Goal: Check status: Check status

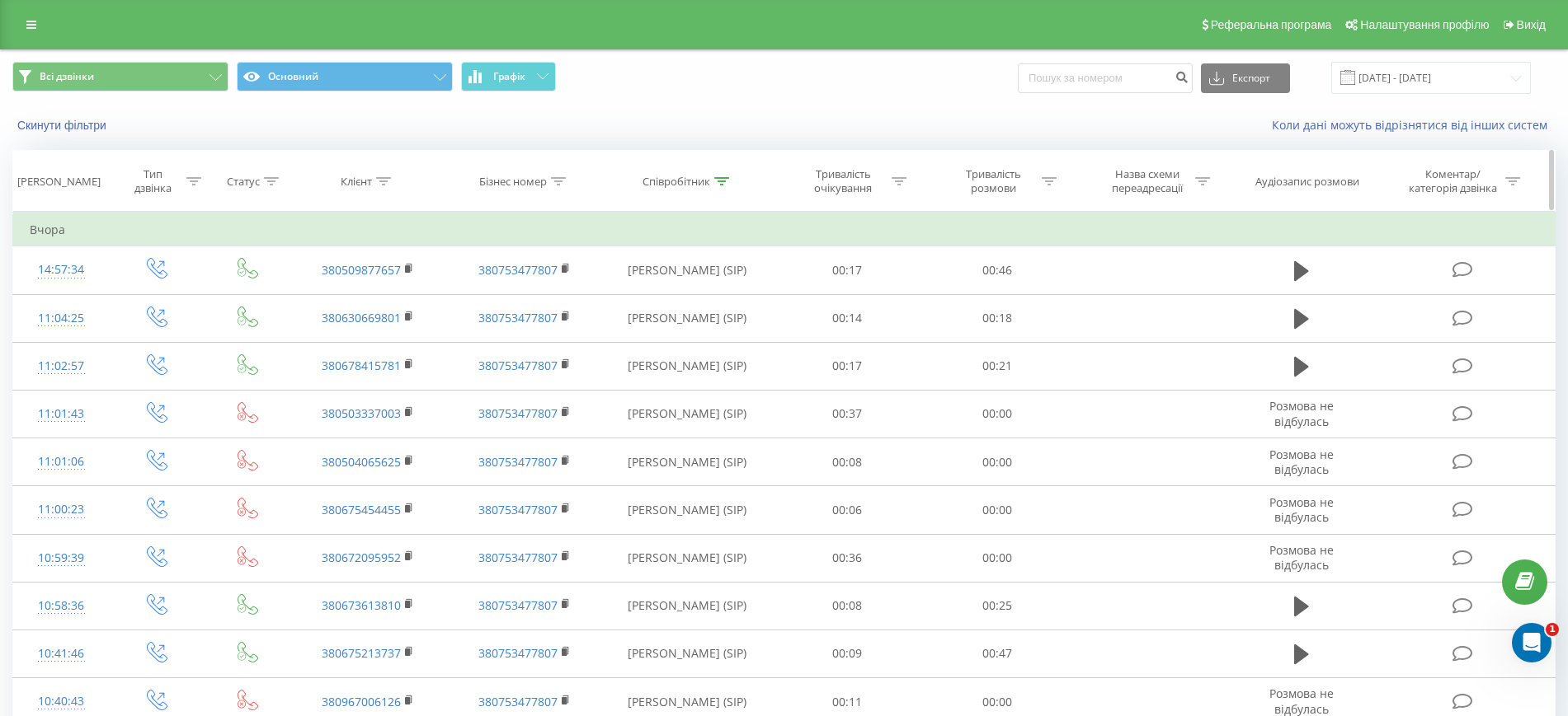
click at [721, 184] on icon at bounding box center [722, 181] width 15 height 8
drag, startPoint x: 730, startPoint y: 333, endPoint x: 937, endPoint y: 244, distance: 225.3
click at [731, 333] on span "OK" at bounding box center [722, 332] width 46 height 25
click at [875, 107] on div "Скинути фільтри Коли дані можуть відрізнятися вiд інших систем" at bounding box center [784, 125] width 1566 height 40
drag, startPoint x: 1433, startPoint y: 73, endPoint x: 1434, endPoint y: 82, distance: 9.1
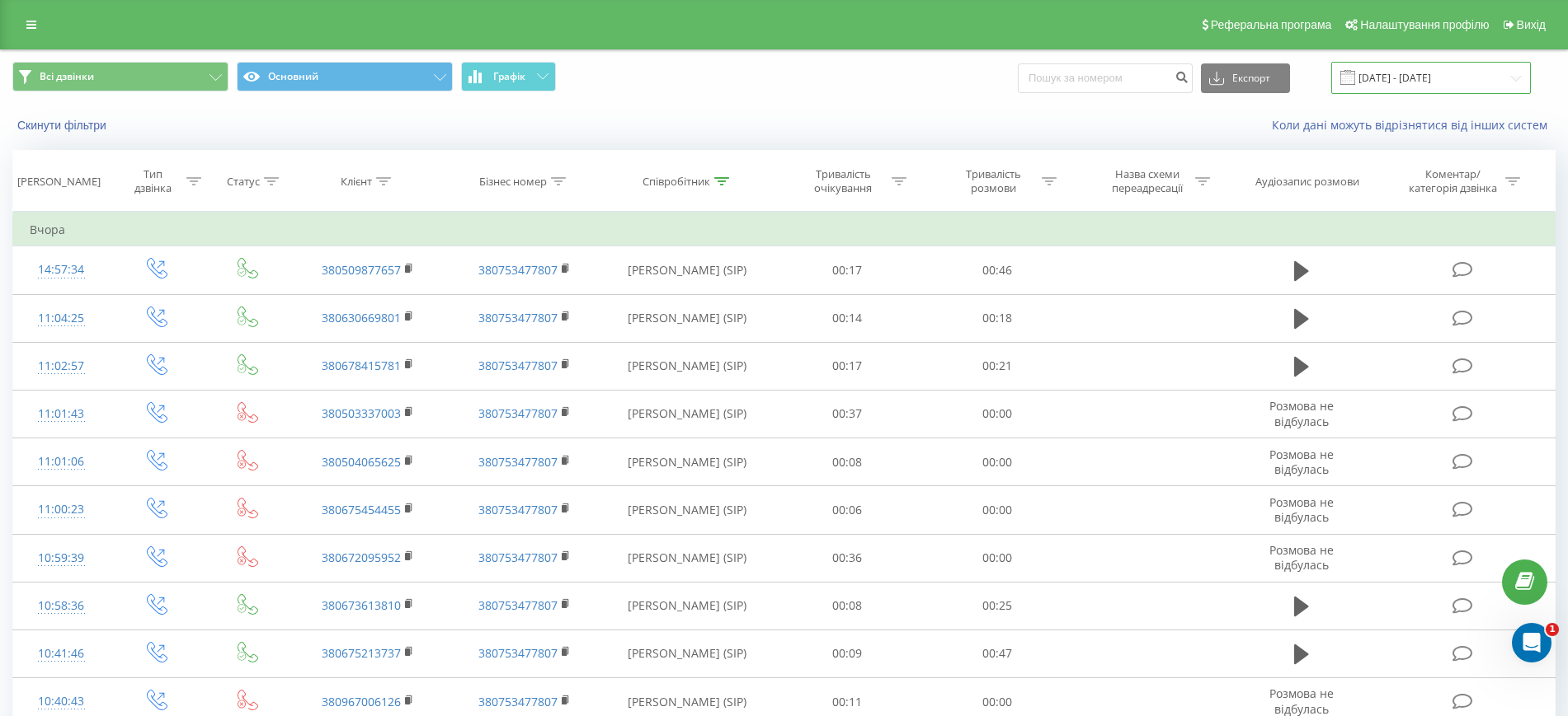
click at [1433, 72] on input "[DATE] - [DATE]" at bounding box center [1431, 77] width 200 height 32
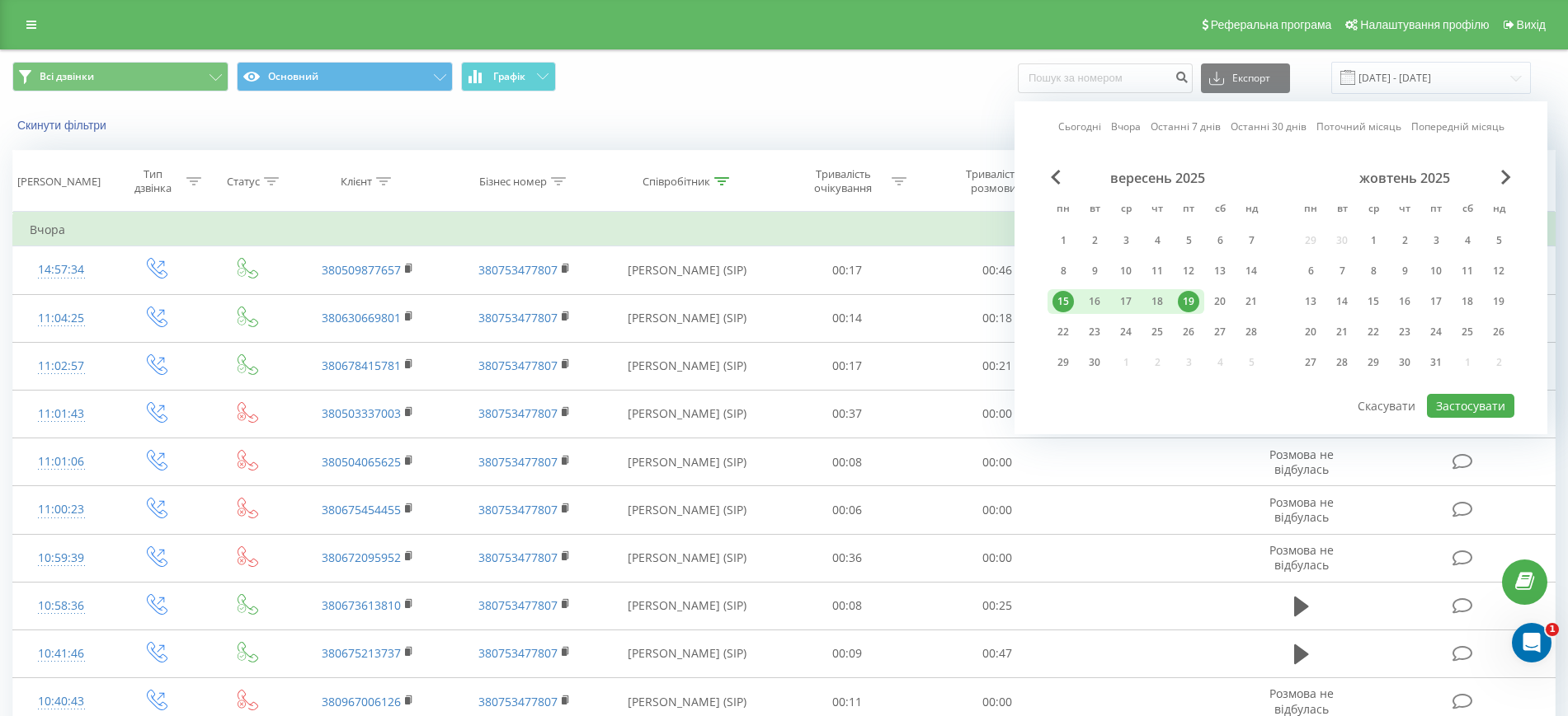
click at [1065, 293] on div "15" at bounding box center [1064, 302] width 22 height 22
click at [1192, 299] on div "19" at bounding box center [1188, 302] width 22 height 22
click at [1102, 306] on div "16" at bounding box center [1094, 302] width 22 height 22
click at [1121, 293] on div "17" at bounding box center [1125, 302] width 22 height 22
click at [1198, 300] on div "19" at bounding box center [1188, 302] width 22 height 22
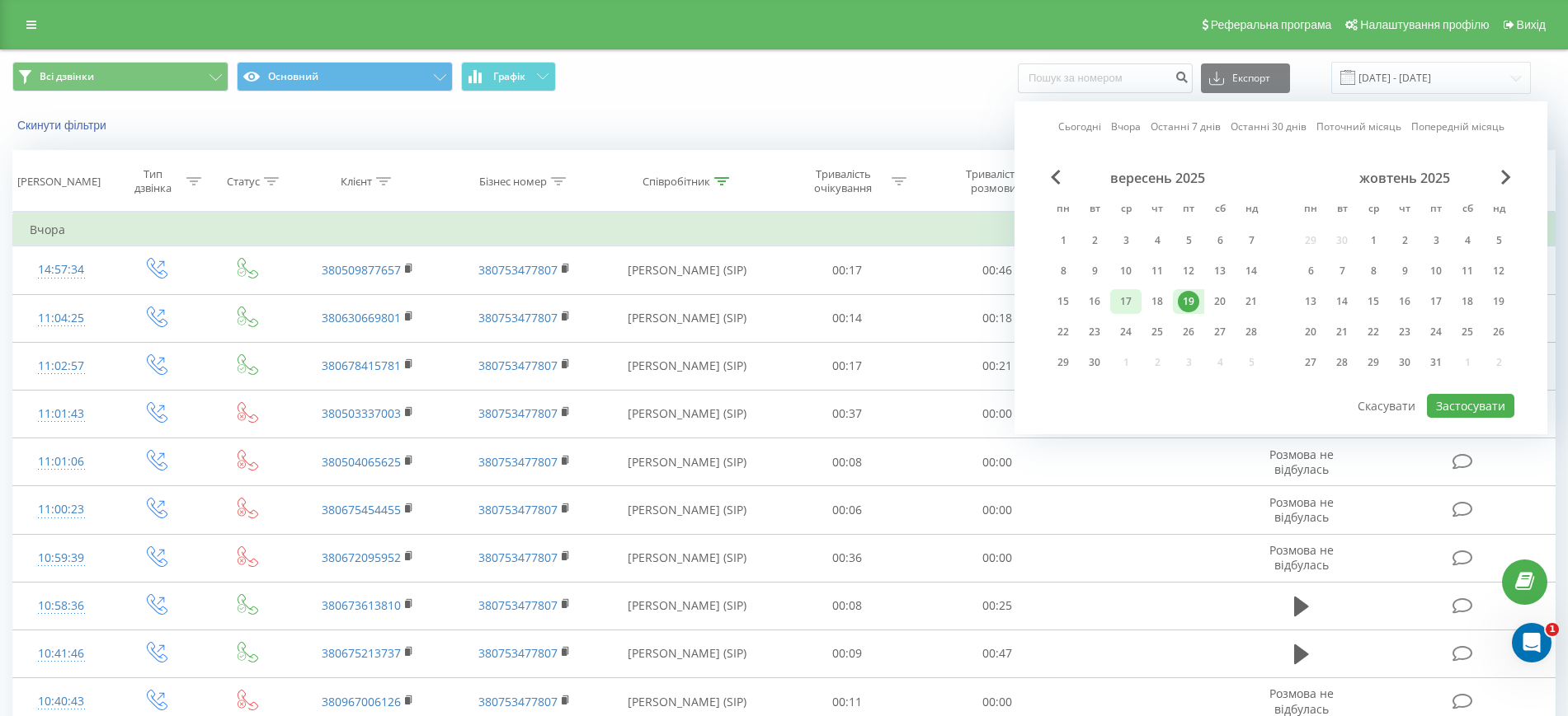
click at [1125, 301] on div "17" at bounding box center [1125, 302] width 22 height 22
click at [1178, 301] on div "19" at bounding box center [1188, 302] width 22 height 22
click at [1137, 303] on div "17" at bounding box center [1125, 301] width 31 height 25
click at [1467, 404] on button "Застосувати" at bounding box center [1470, 406] width 87 height 24
type input "[DATE] - [DATE]"
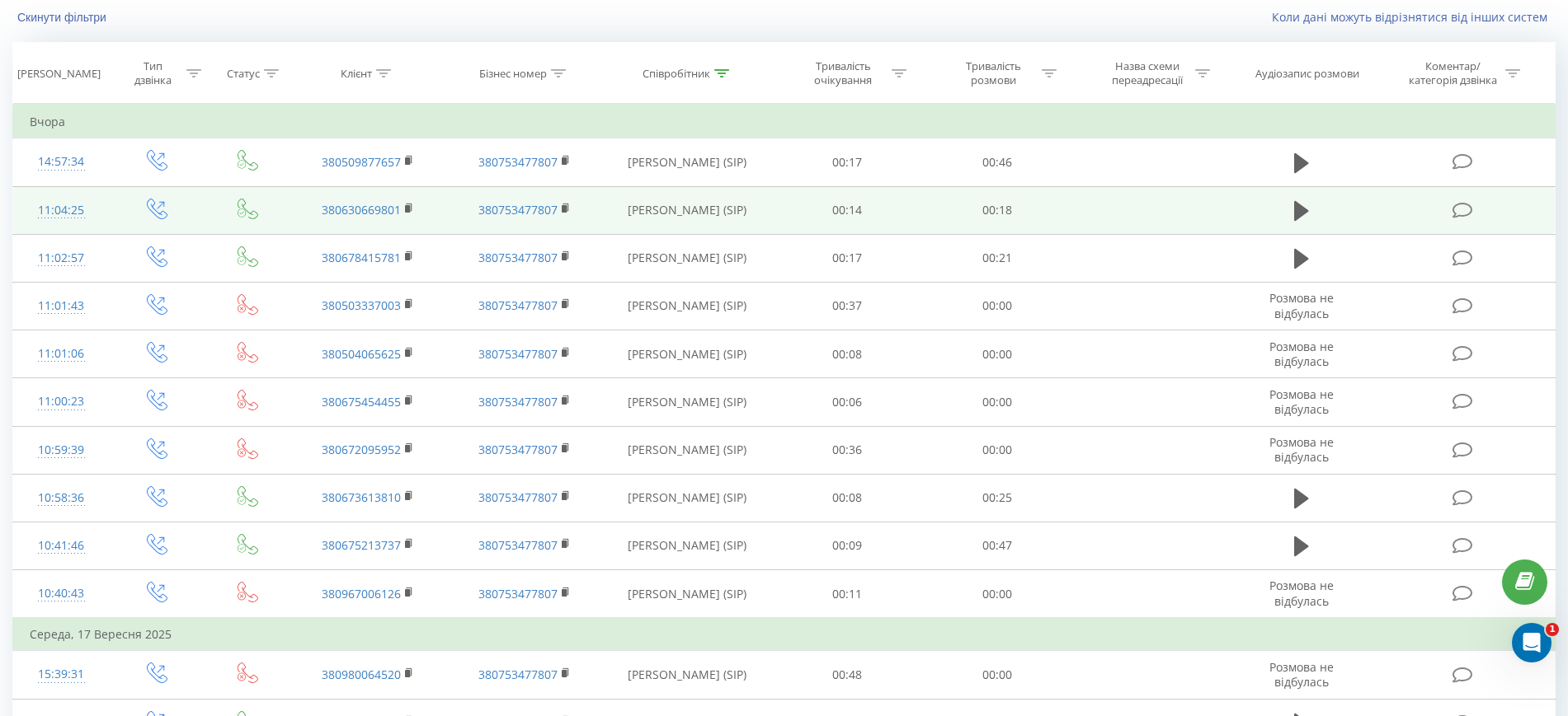
scroll to position [344, 0]
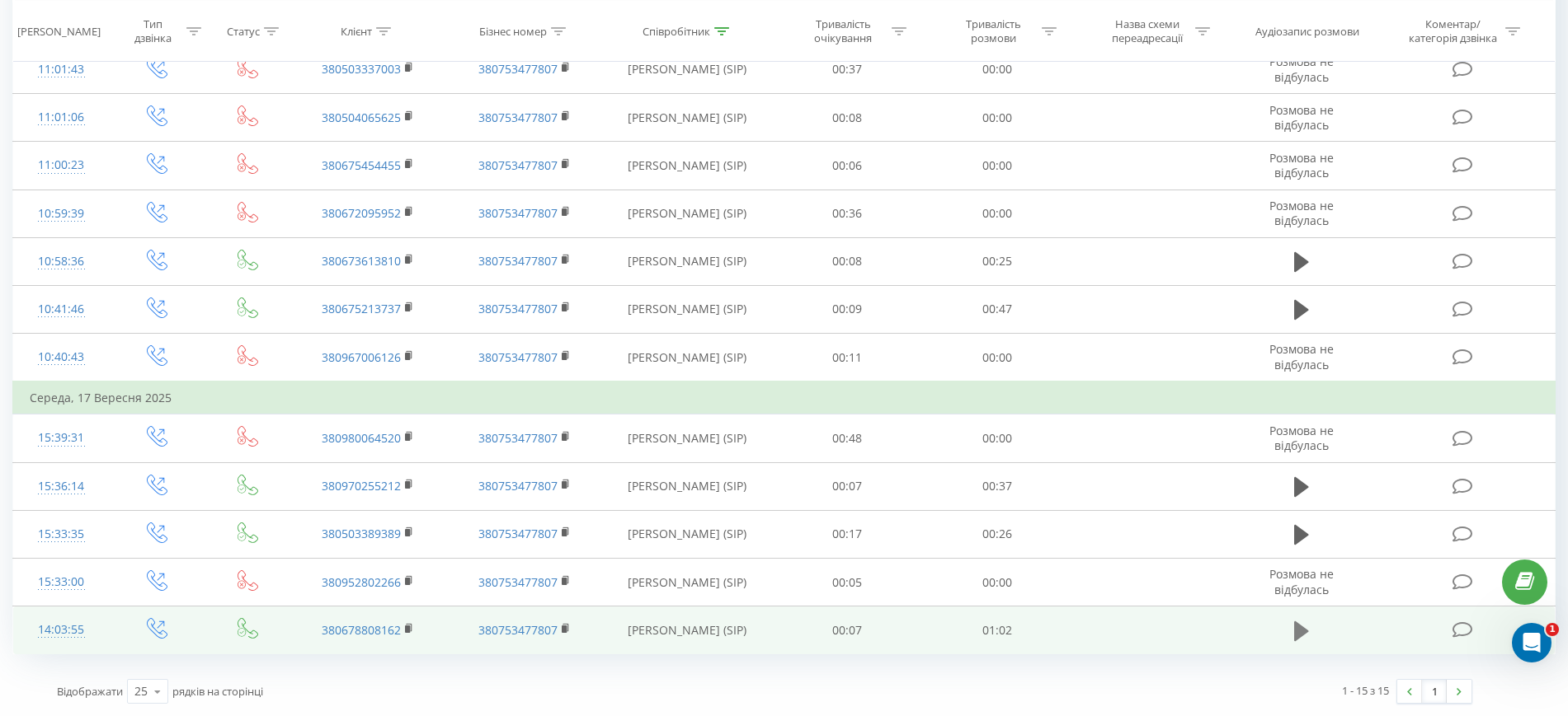
click at [1301, 628] on icon at bounding box center [1301, 631] width 15 height 20
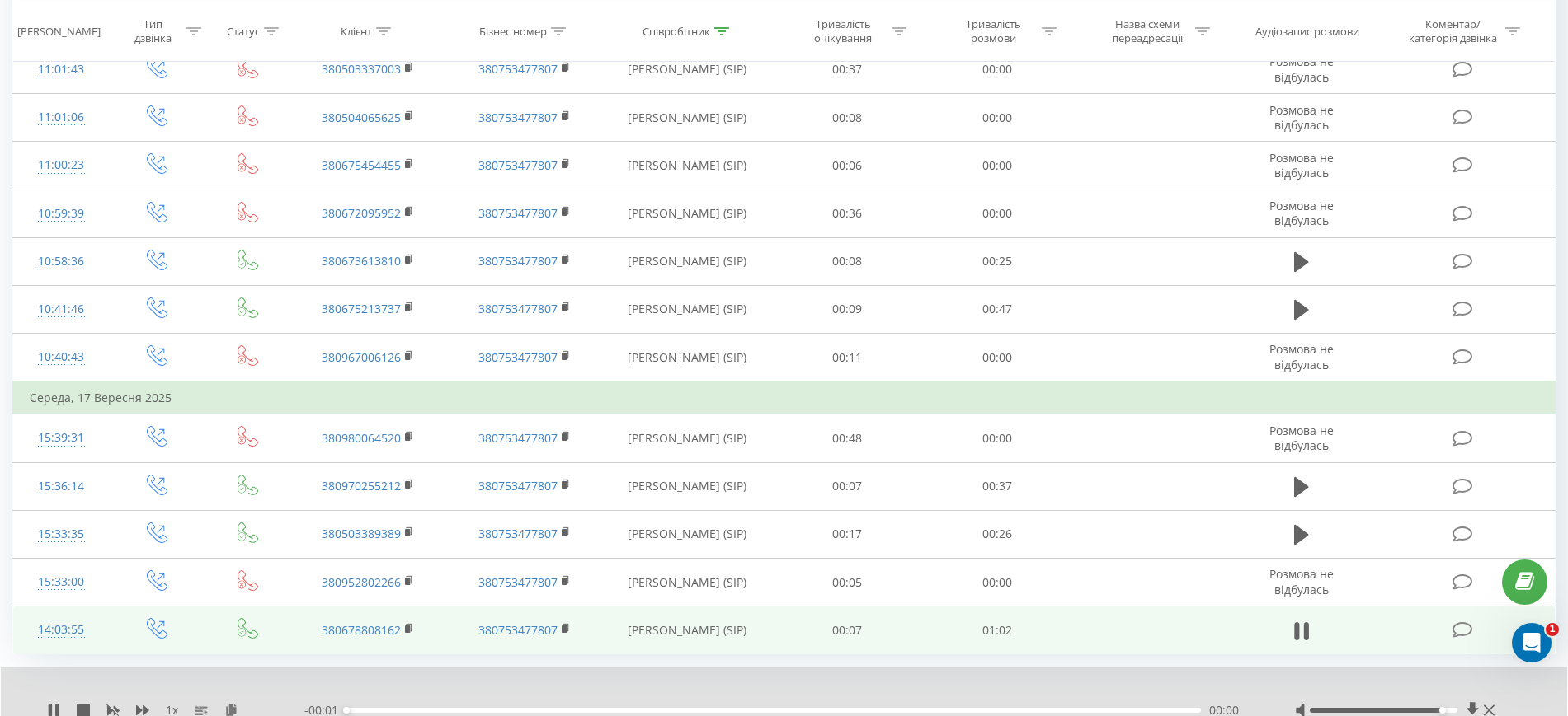
drag, startPoint x: 1382, startPoint y: 710, endPoint x: 1519, endPoint y: 683, distance: 139.6
click at [1531, 711] on div "1 x - 00:01 00:00 00:00" at bounding box center [784, 700] width 1566 height 64
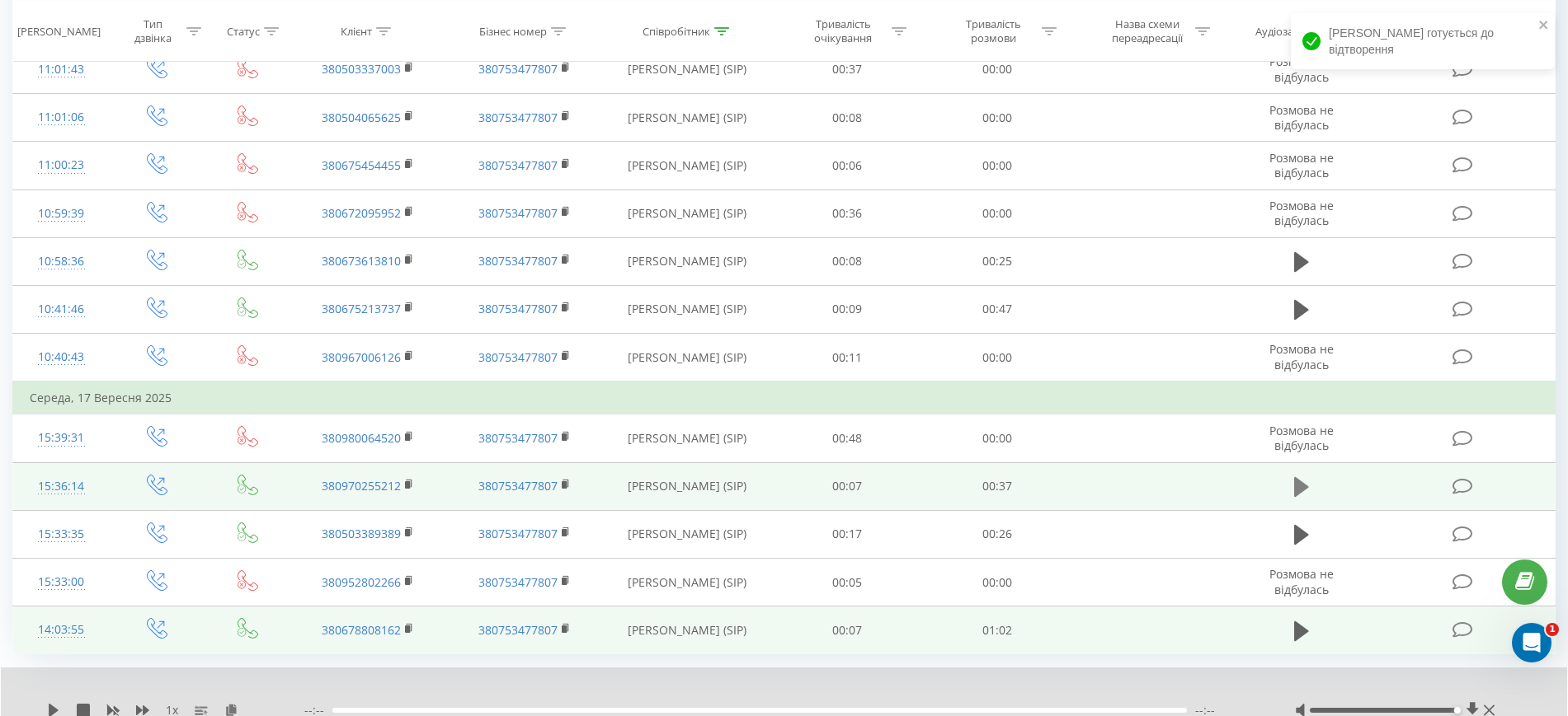
scroll to position [408, 0]
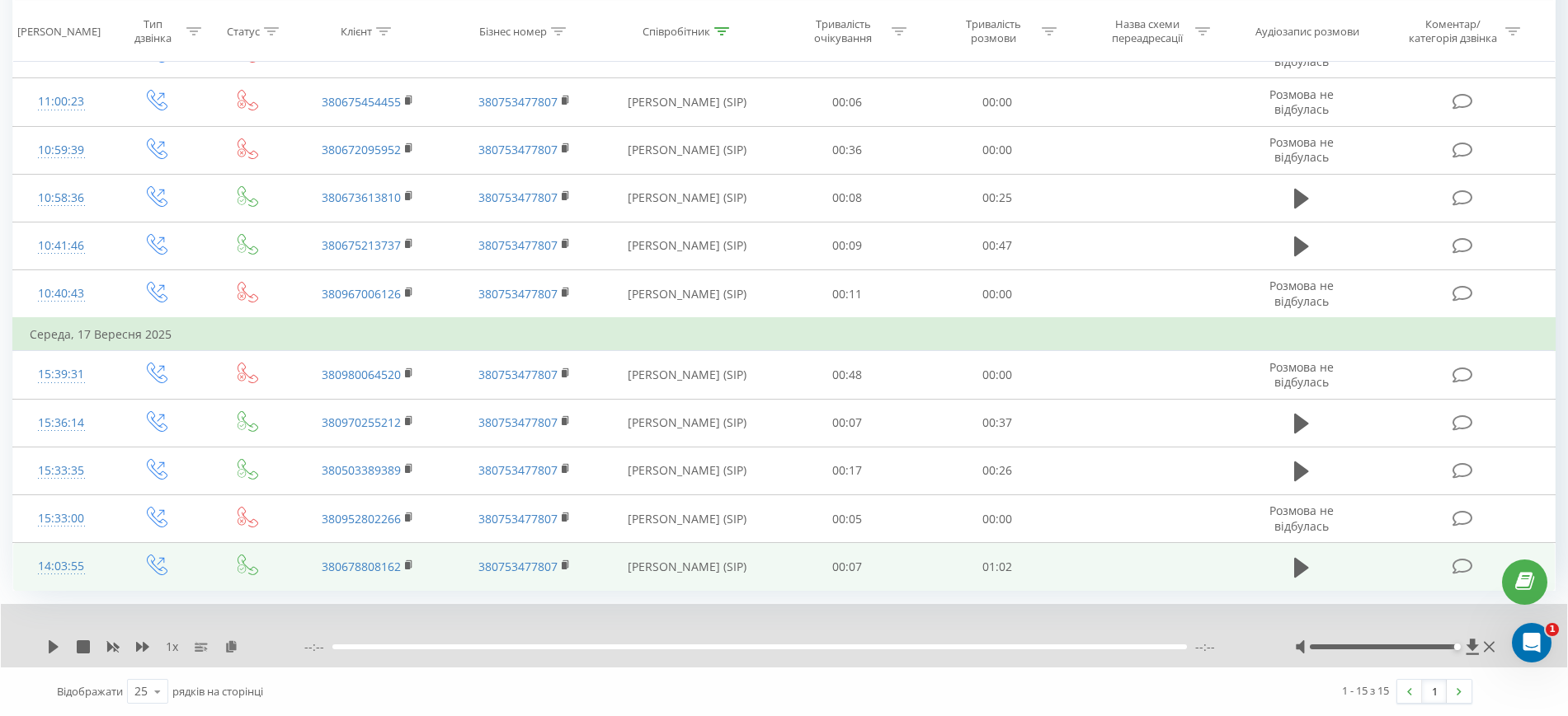
click at [58, 661] on div "1 x --:-- --:--" at bounding box center [784, 636] width 1566 height 64
click at [56, 643] on icon at bounding box center [54, 647] width 14 height 14
click at [50, 648] on icon at bounding box center [51, 647] width 4 height 14
click at [51, 648] on icon at bounding box center [54, 647] width 10 height 14
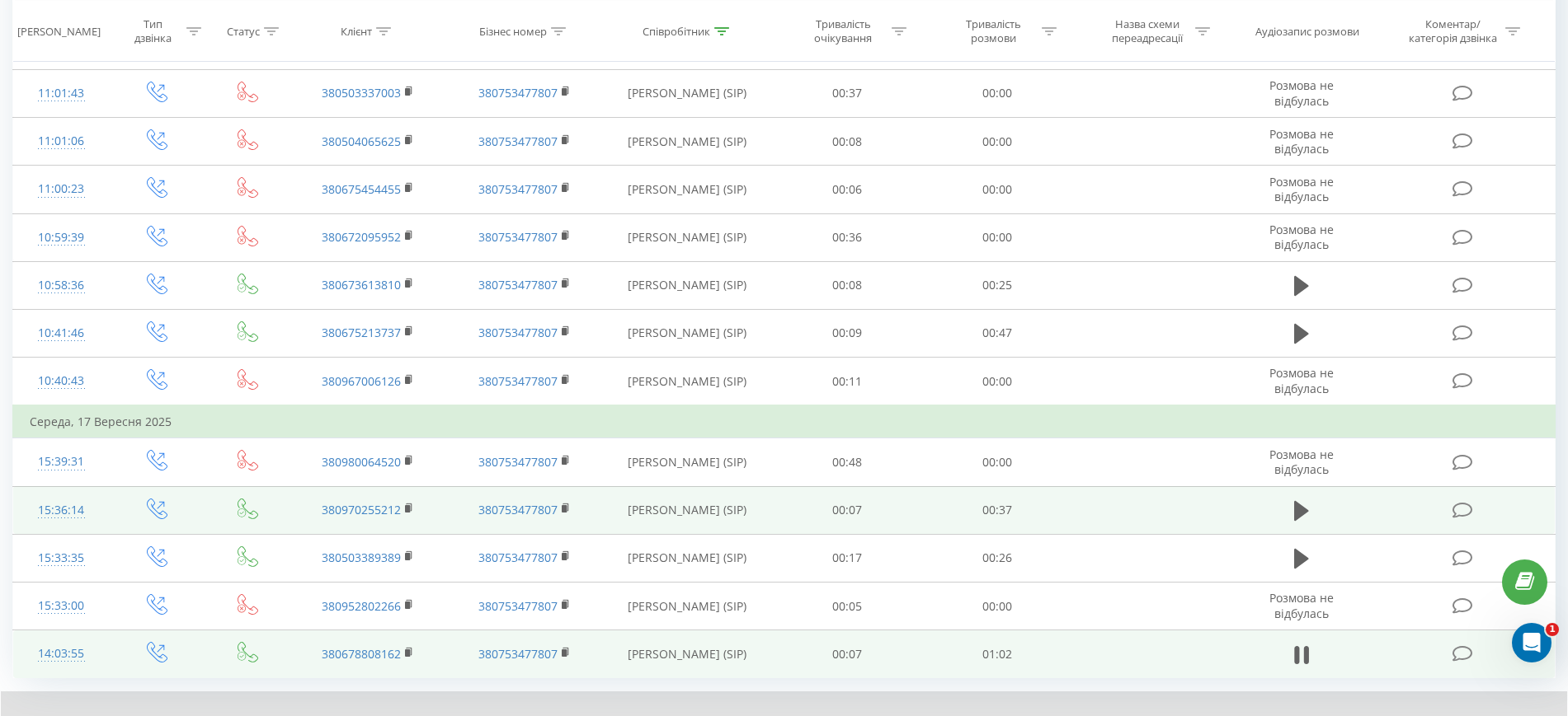
scroll to position [344, 0]
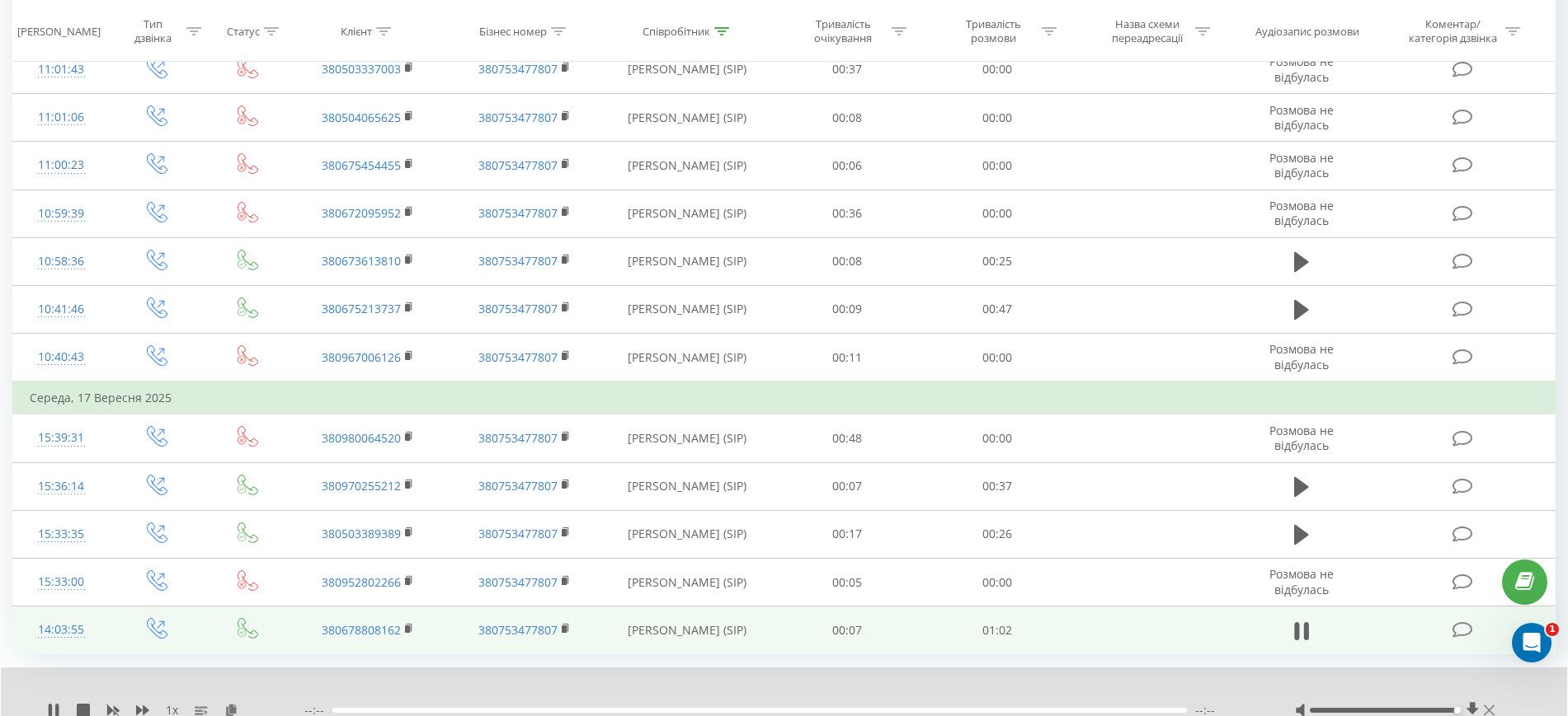
click at [1489, 706] on icon at bounding box center [1489, 711] width 11 height 14
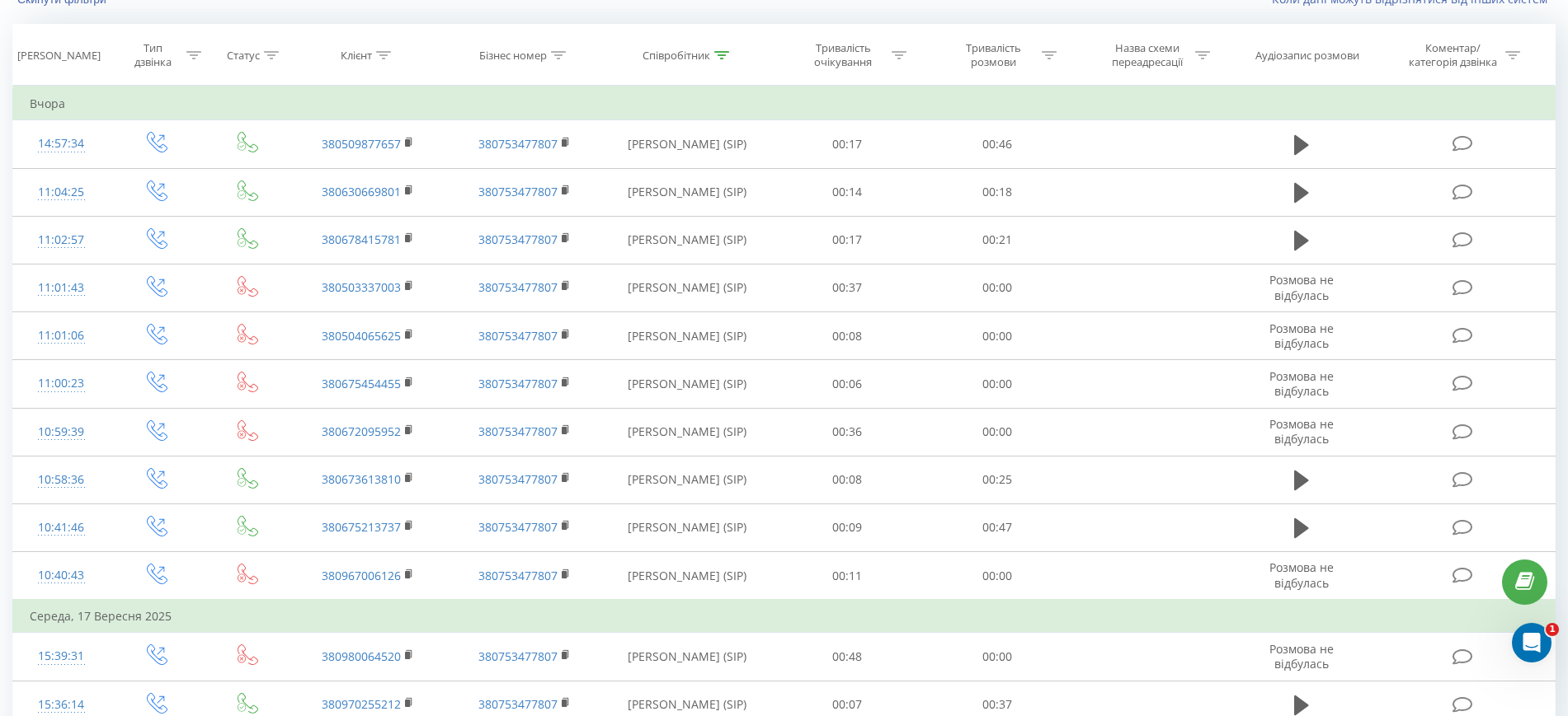
scroll to position [0, 0]
